Goal: Transaction & Acquisition: Purchase product/service

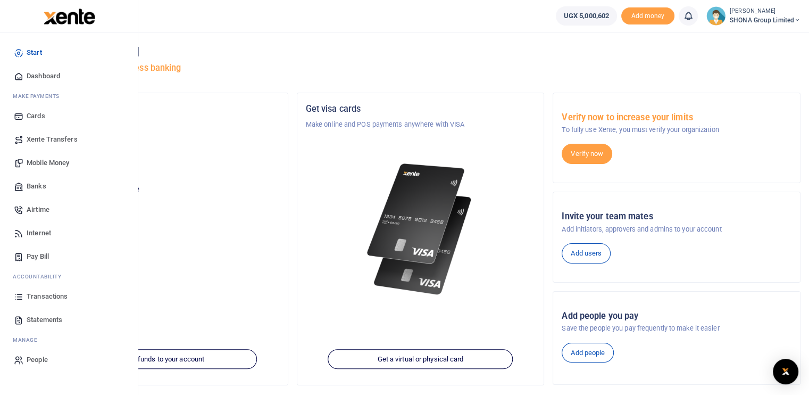
click at [45, 162] on span "Mobile Money" at bounding box center [48, 163] width 43 height 11
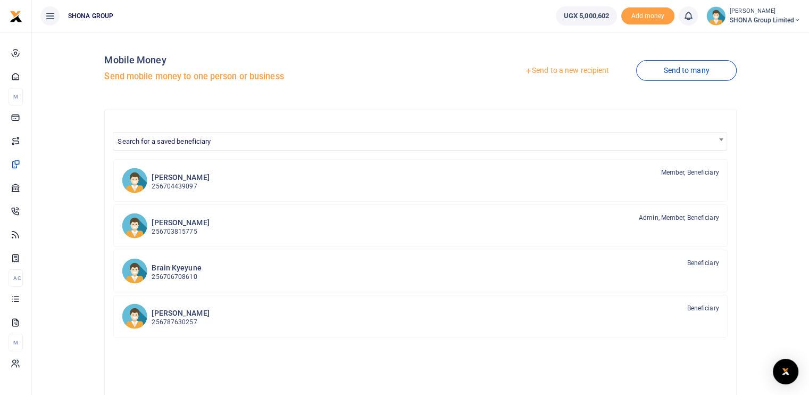
click at [555, 74] on link "Send to a new recipient" at bounding box center [567, 70] width 139 height 19
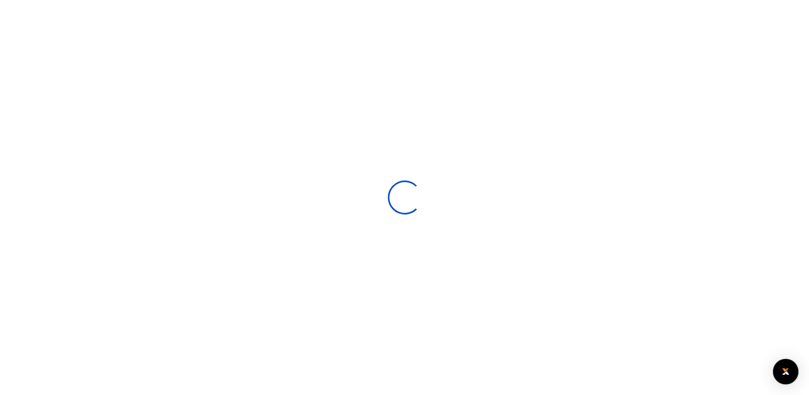
select select
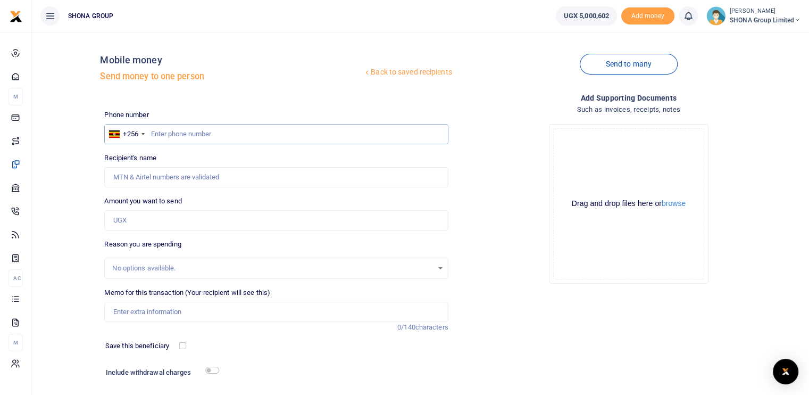
click at [165, 132] on input "text" at bounding box center [276, 134] width 344 height 20
type input "704562984"
click at [160, 224] on input "Amount you want to send" at bounding box center [276, 220] width 344 height 20
type input "210,000"
type input "[PERSON_NAME]"
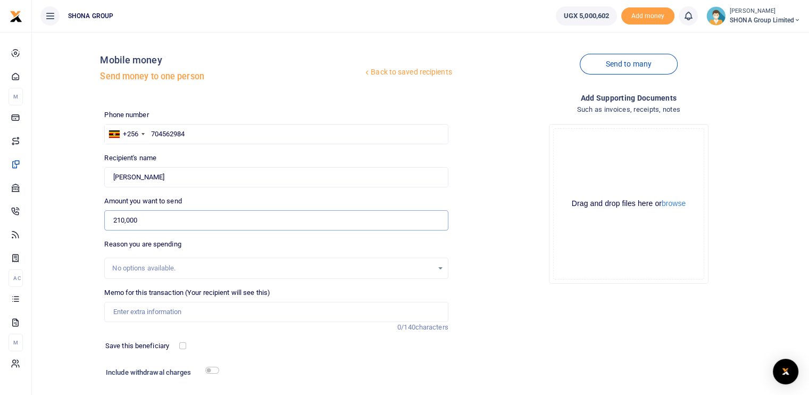
type input "210,000"
click at [150, 311] on input "Memo for this transaction (Your recipient will see this)" at bounding box center [276, 312] width 344 height 20
drag, startPoint x: 262, startPoint y: 317, endPoint x: 109, endPoint y: 310, distance: 153.4
click at [109, 310] on input "Being fees for refill of the office printer toner" at bounding box center [276, 312] width 344 height 20
click at [159, 311] on input "Being fees for refill of the office printer toner" at bounding box center [276, 312] width 344 height 20
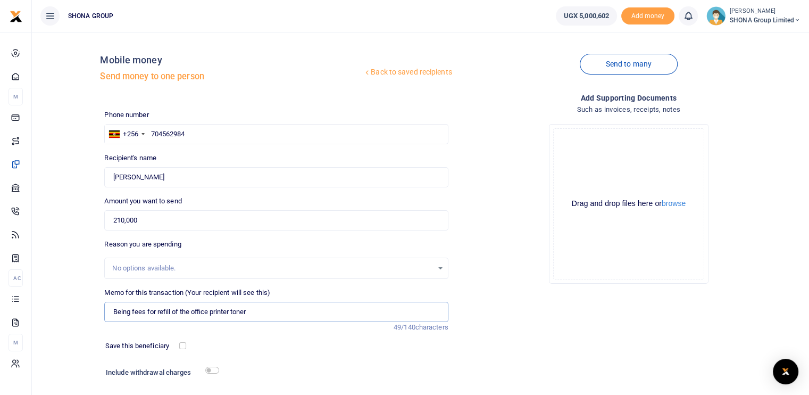
drag, startPoint x: 156, startPoint y: 311, endPoint x: 181, endPoint y: 311, distance: 24.5
click at [181, 311] on input "Being fees for refill of the office printer toner" at bounding box center [276, 312] width 344 height 20
click at [226, 310] on input "Being fees for the office printer toner" at bounding box center [276, 312] width 344 height 20
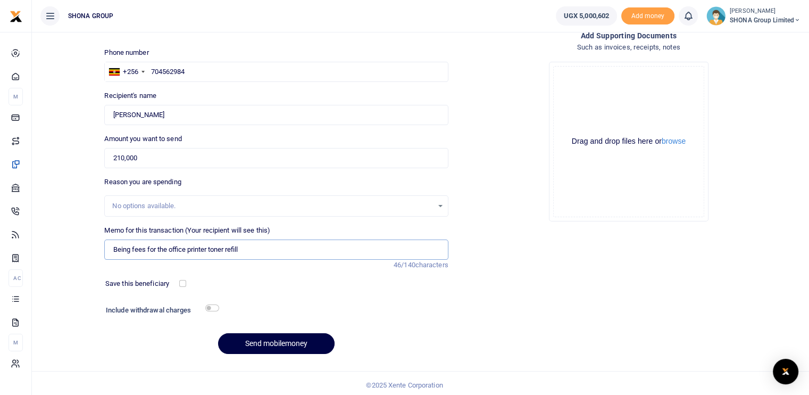
scroll to position [65, 0]
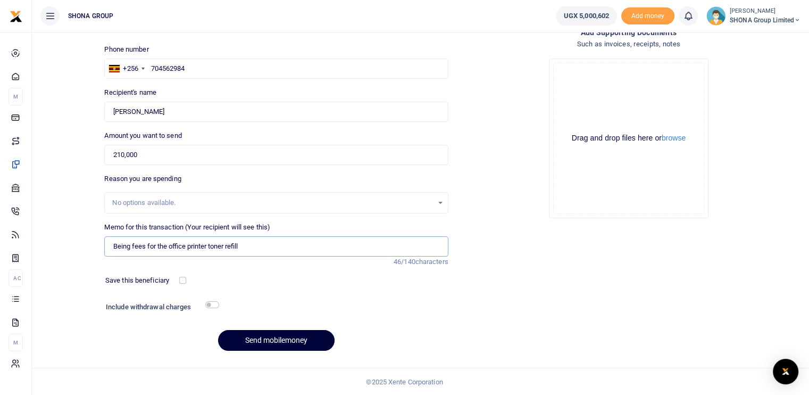
type input "Being fees for the office printer toner refill"
click at [304, 336] on button "Send mobilemoney" at bounding box center [276, 340] width 117 height 21
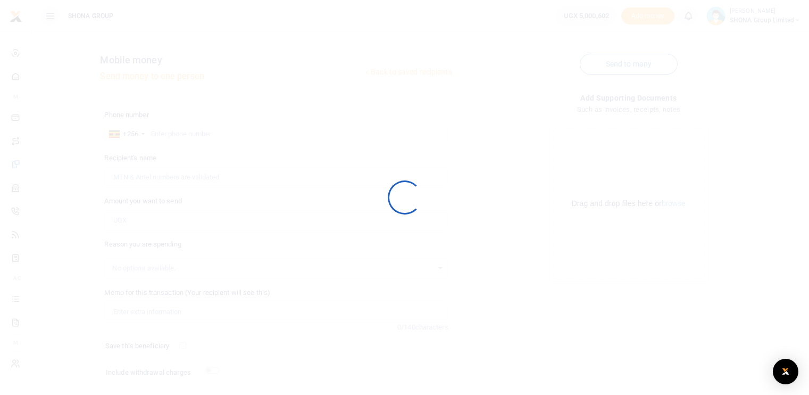
scroll to position [65, 0]
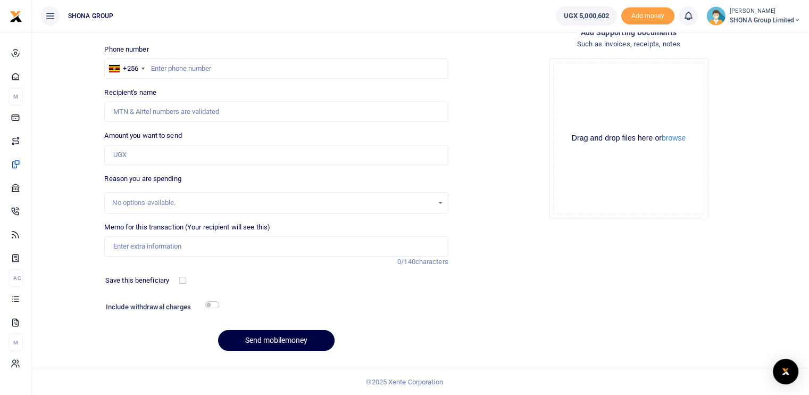
click at [696, 222] on div "Drop your files here Drag and drop files here or browse Powered by Uppy" at bounding box center [629, 138] width 344 height 177
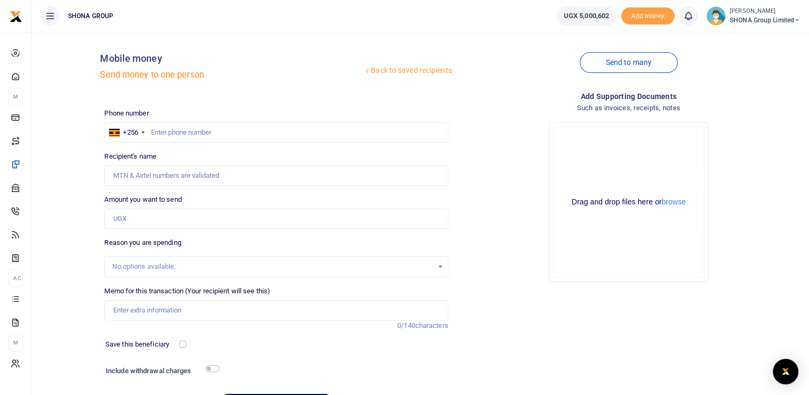
scroll to position [0, 0]
